Goal: Complete application form

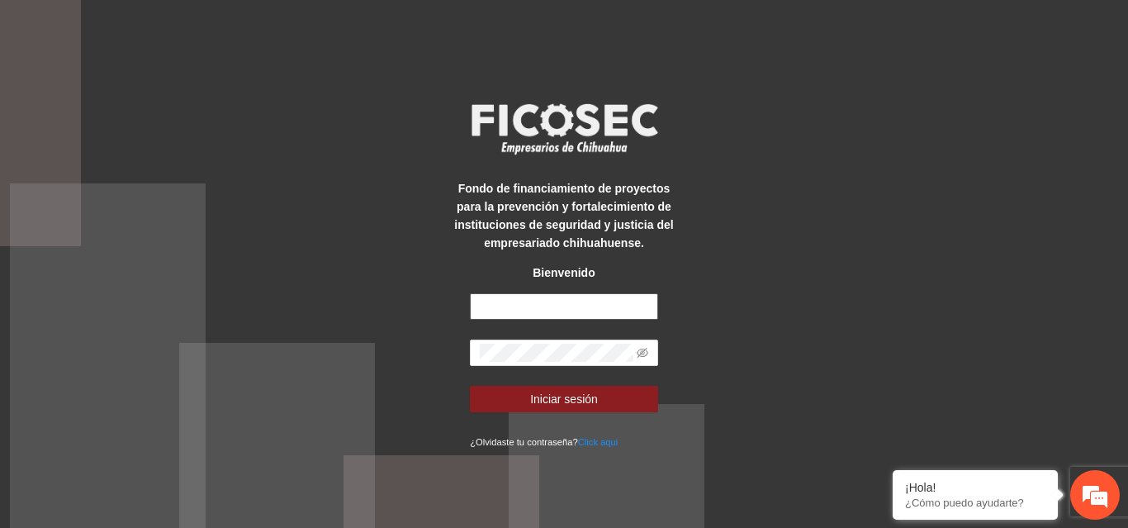
click at [503, 296] on input "text" at bounding box center [564, 306] width 188 height 26
type input "**********"
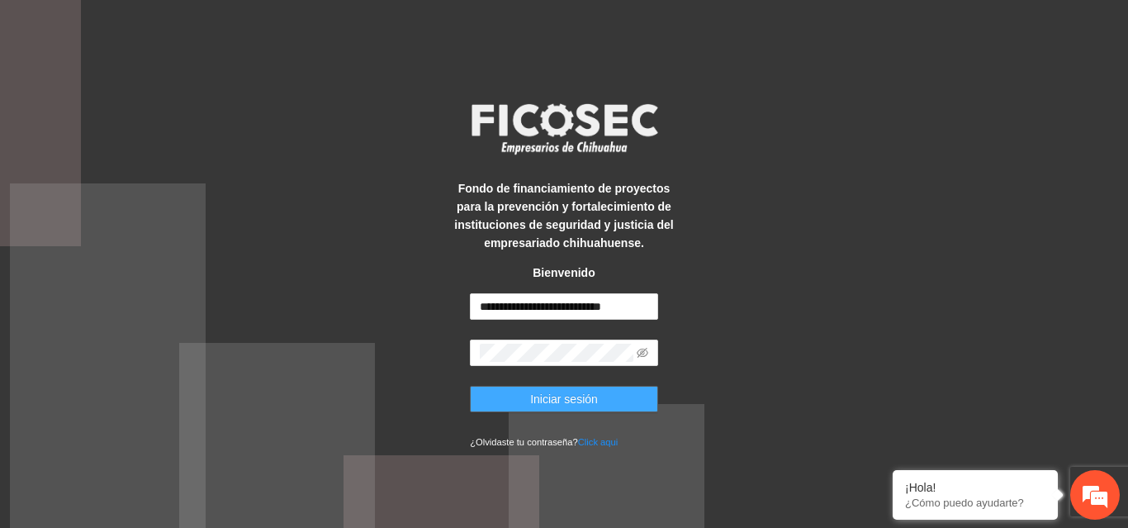
click at [534, 401] on span "Iniciar sesión" at bounding box center [564, 399] width 68 height 18
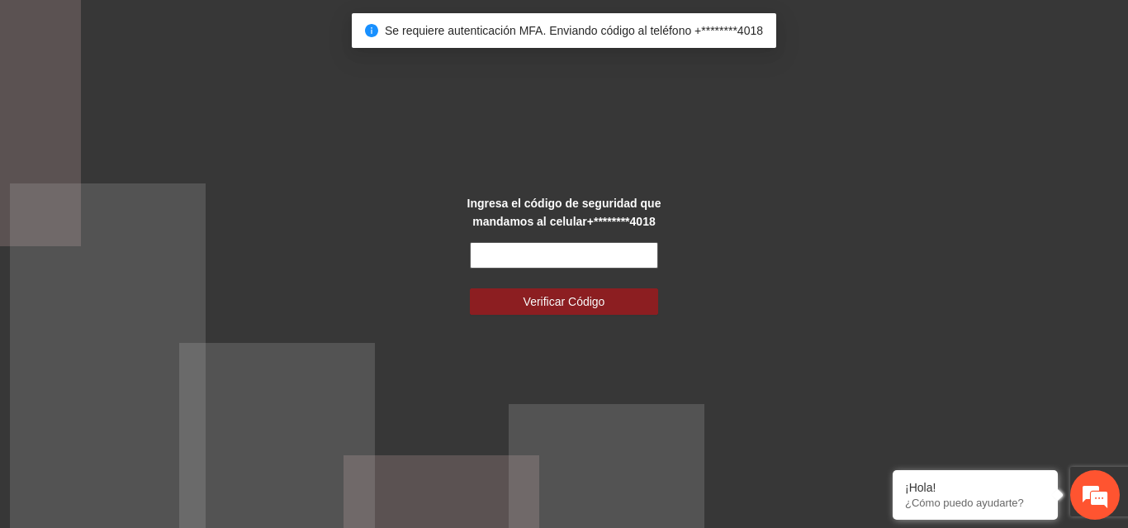
click at [535, 251] on input "text" at bounding box center [564, 255] width 188 height 26
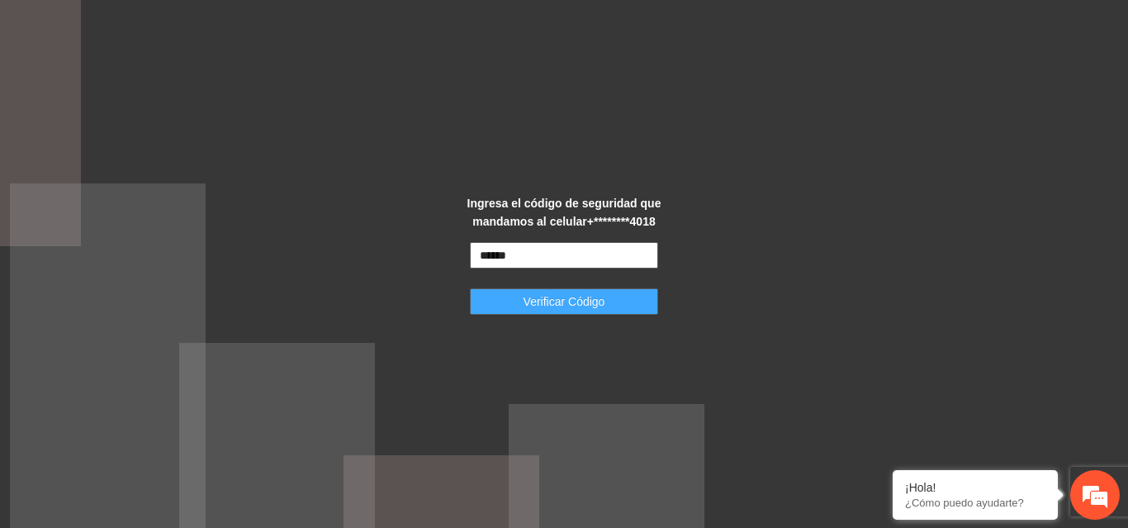
type input "******"
click at [547, 297] on span "Verificar Código" at bounding box center [565, 301] width 82 height 18
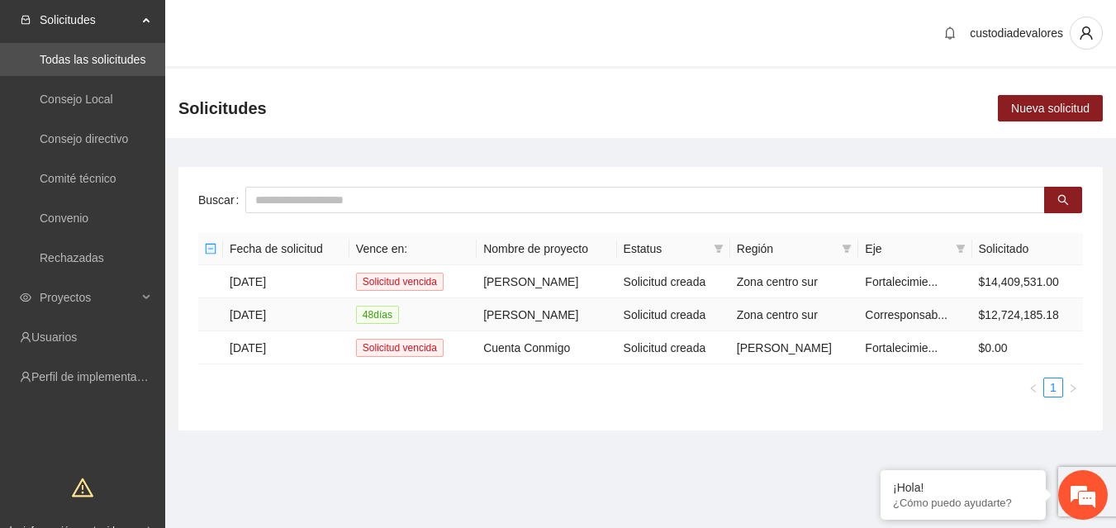
click at [240, 310] on td "[DATE]" at bounding box center [286, 314] width 126 height 33
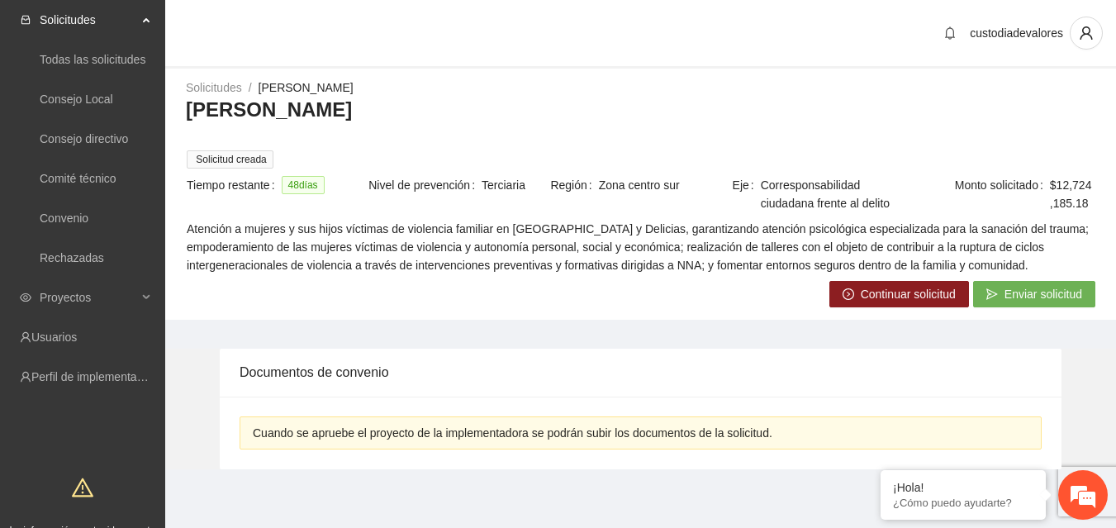
click at [1060, 289] on span "Enviar solicitud" at bounding box center [1044, 294] width 78 height 18
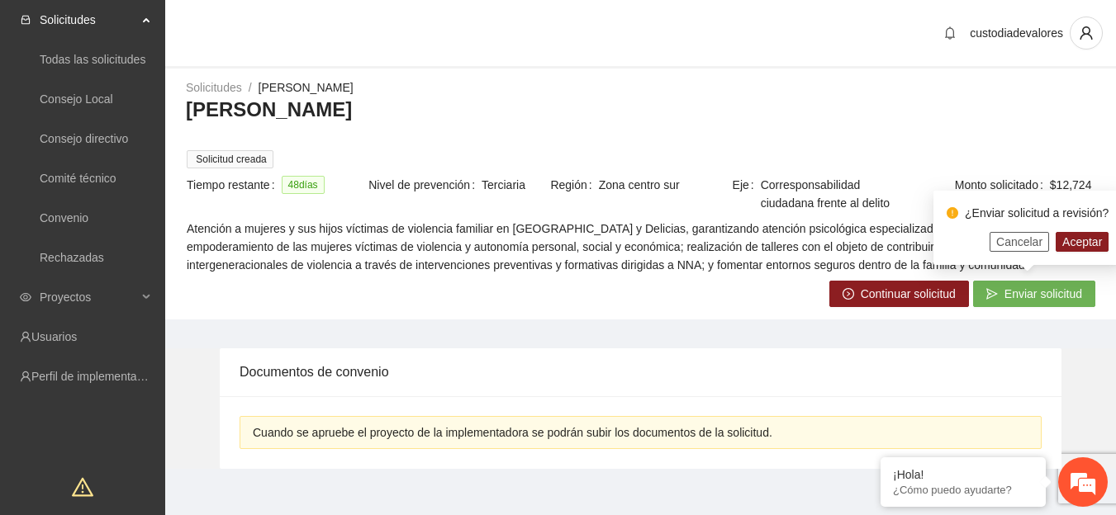
click at [1005, 244] on span "Cancelar" at bounding box center [1019, 242] width 46 height 18
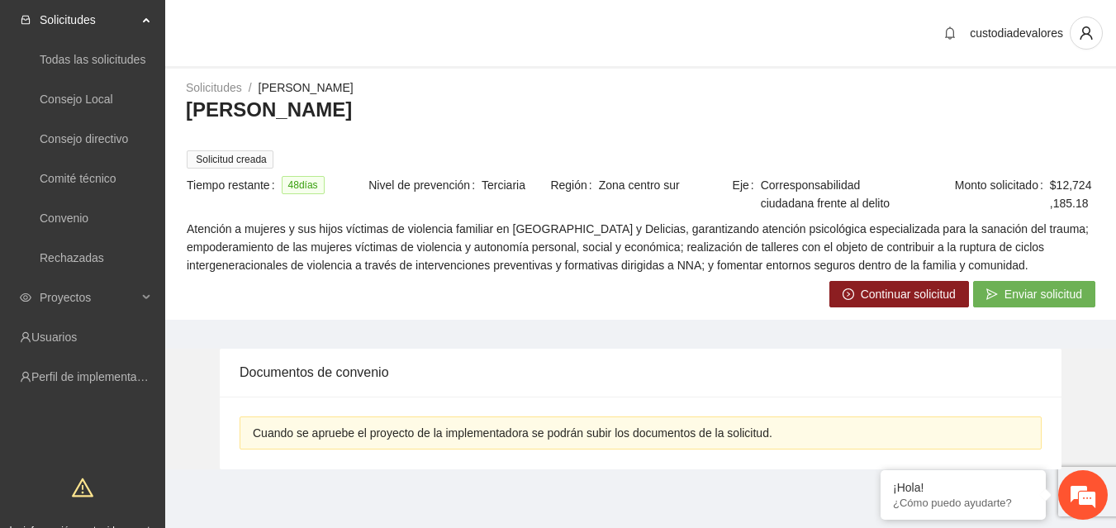
click at [907, 295] on span "Continuar solicitud" at bounding box center [908, 294] width 95 height 18
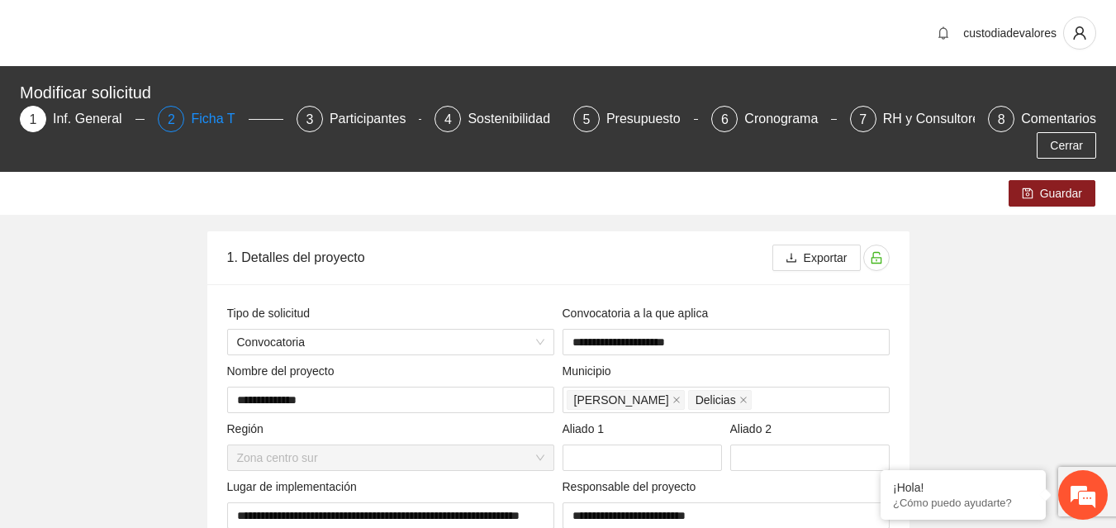
click at [198, 122] on div "Ficha T" at bounding box center [219, 119] width 57 height 26
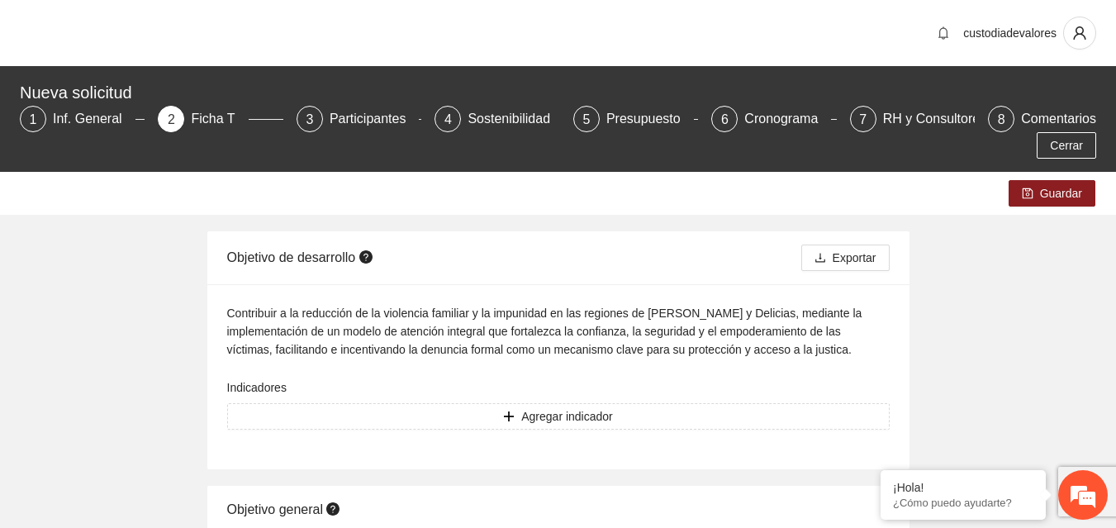
scroll to position [34, 0]
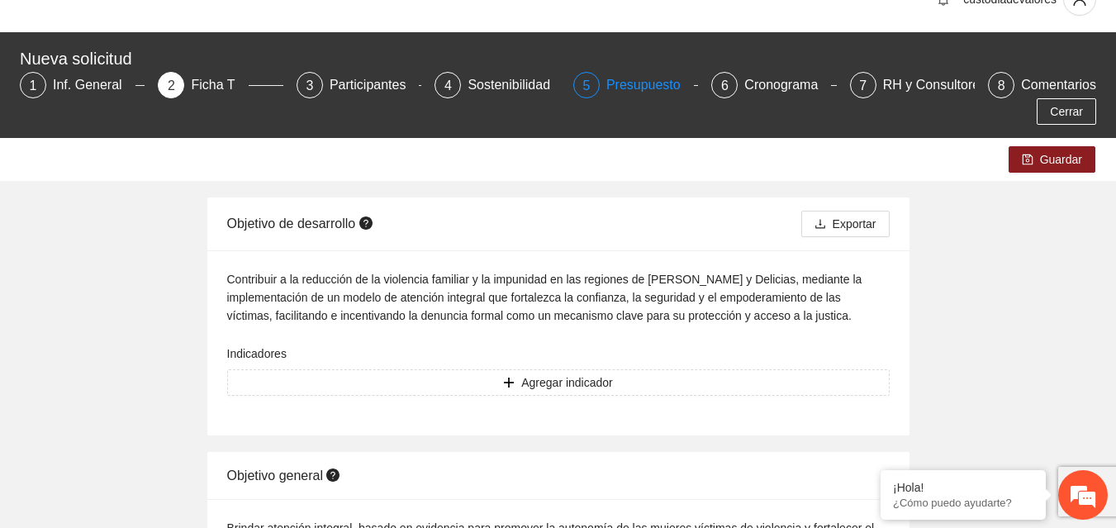
click at [657, 92] on div "Presupuesto" at bounding box center [650, 85] width 88 height 26
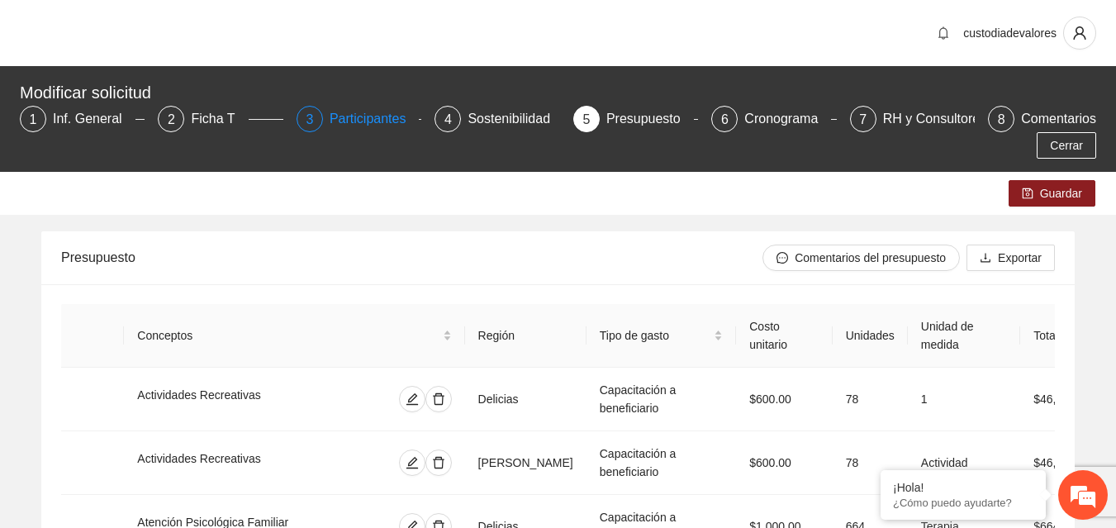
click at [373, 113] on div "Participantes" at bounding box center [375, 119] width 90 height 26
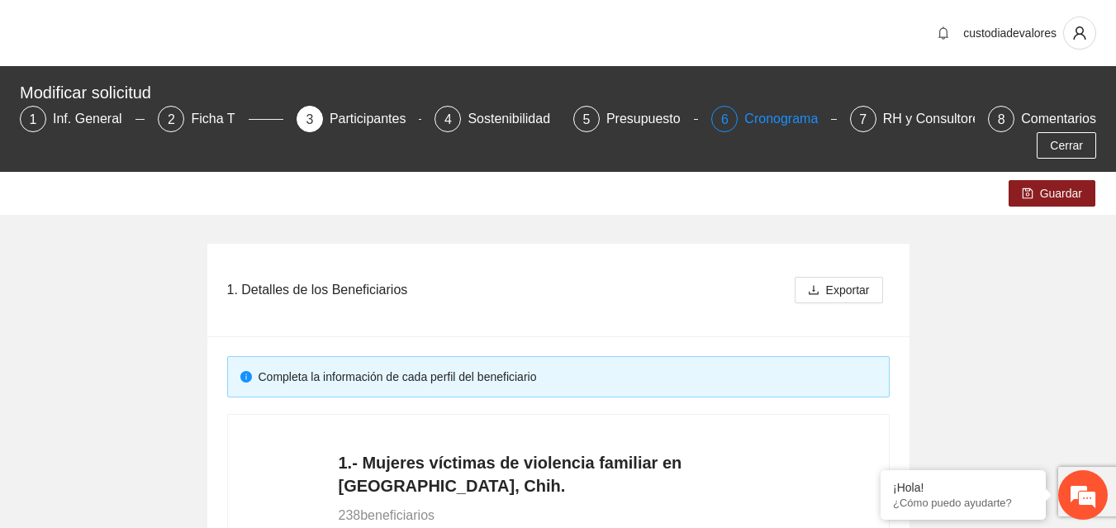
click at [775, 119] on div "Cronograma" at bounding box center [787, 119] width 87 height 26
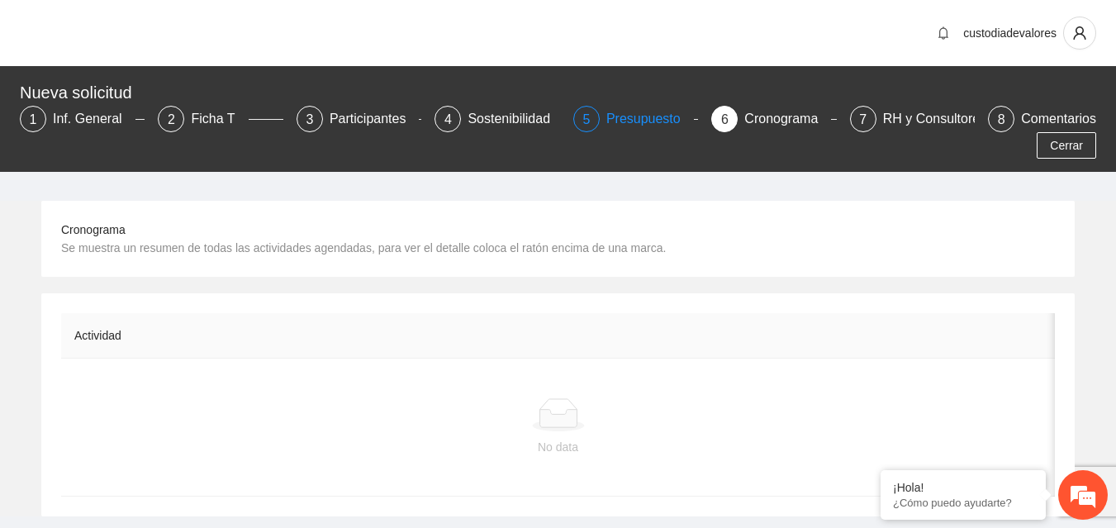
click at [635, 112] on div "Presupuesto" at bounding box center [650, 119] width 88 height 26
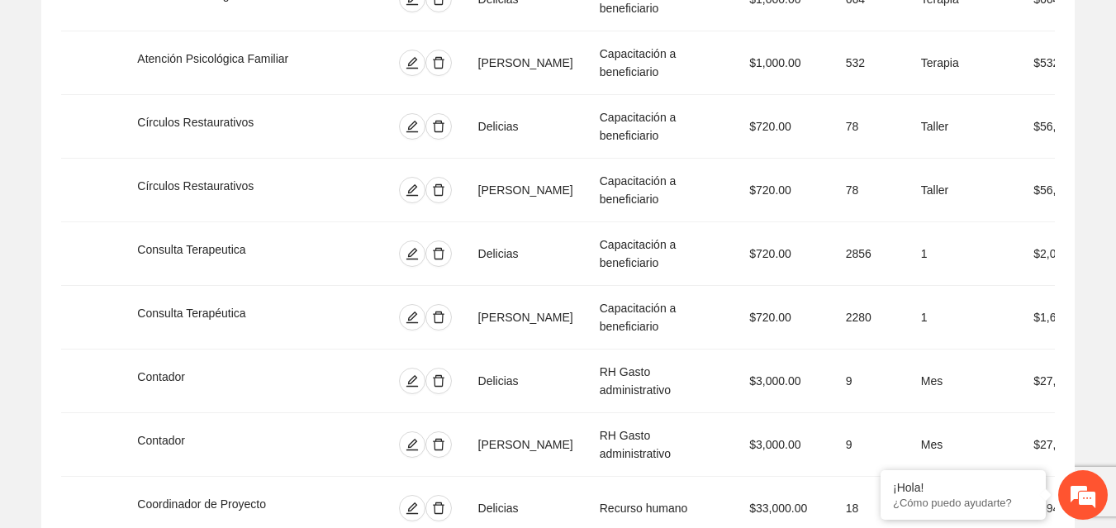
scroll to position [540, 0]
